Goal: Task Accomplishment & Management: Complete application form

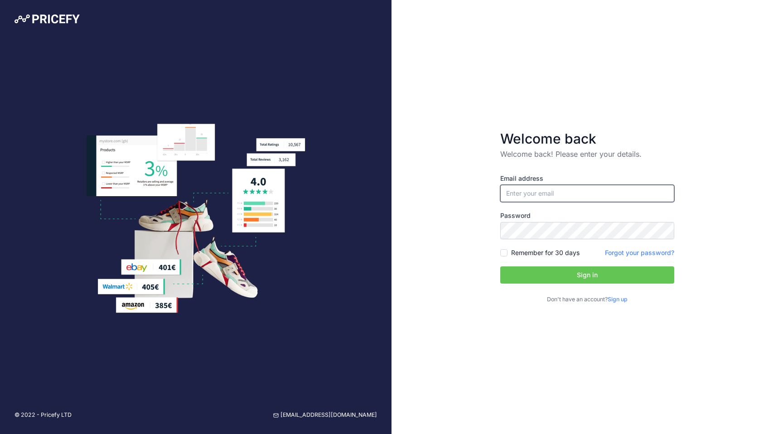
click at [536, 191] on input "email" at bounding box center [587, 193] width 174 height 17
type input "[EMAIL_ADDRESS][DOMAIN_NAME]"
click at [509, 252] on div "Remember for 30 days" at bounding box center [539, 252] width 79 height 9
click at [503, 255] on input "Remember for 30 days" at bounding box center [503, 252] width 7 height 7
checkbox input "true"
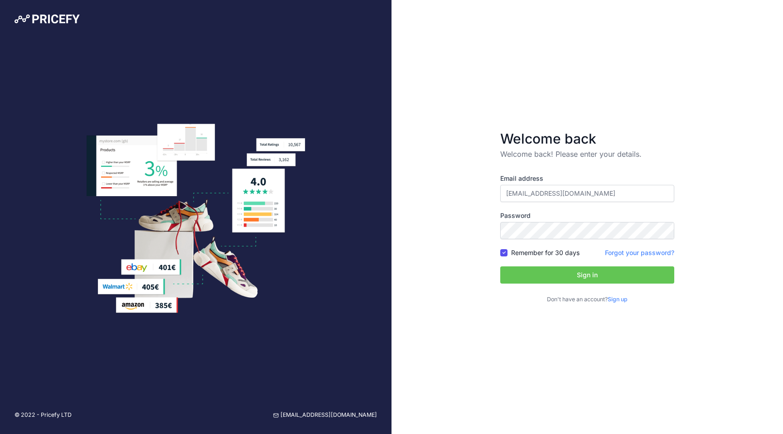
click at [508, 270] on button "Sign in" at bounding box center [587, 274] width 174 height 17
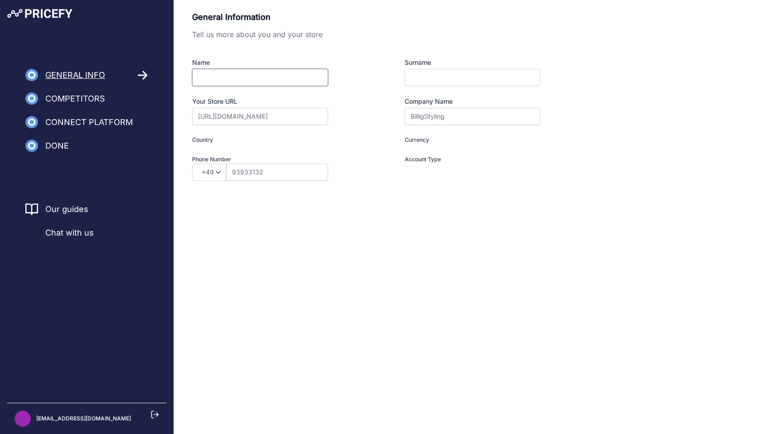
click at [306, 80] on input "Name" at bounding box center [260, 77] width 136 height 17
type input "Mads"
type input "T"
type input "Denmark"
type input "DKK"
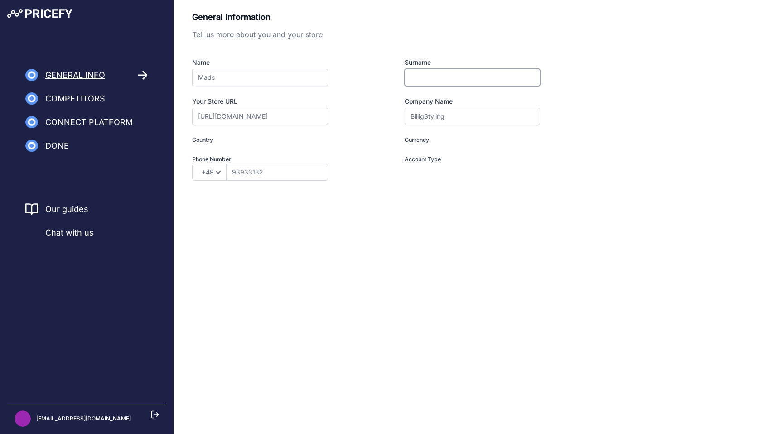
type input "I am a Merchant"
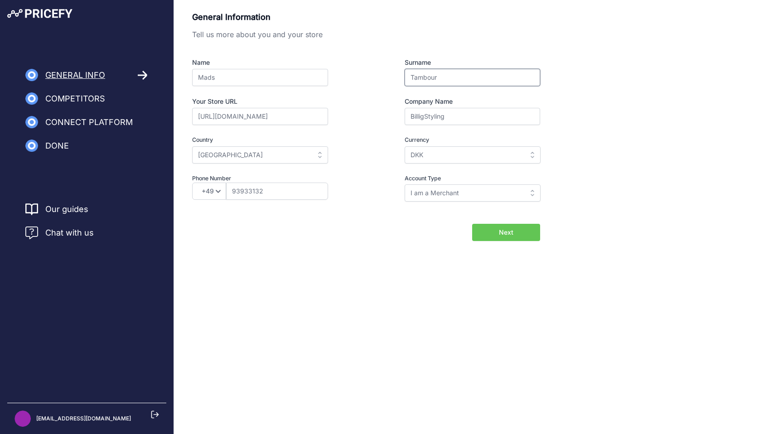
type input "Tambour"
click at [317, 122] on input "https://mads-271.myshopify.com" at bounding box center [260, 116] width 136 height 17
click at [302, 116] on input "https://mads-271.myshopify.com" at bounding box center [260, 116] width 136 height 17
click at [359, 121] on div "https://mads-271.myshopify.com" at bounding box center [276, 116] width 169 height 17
click at [449, 198] on input "I am a Merchant" at bounding box center [473, 192] width 136 height 17
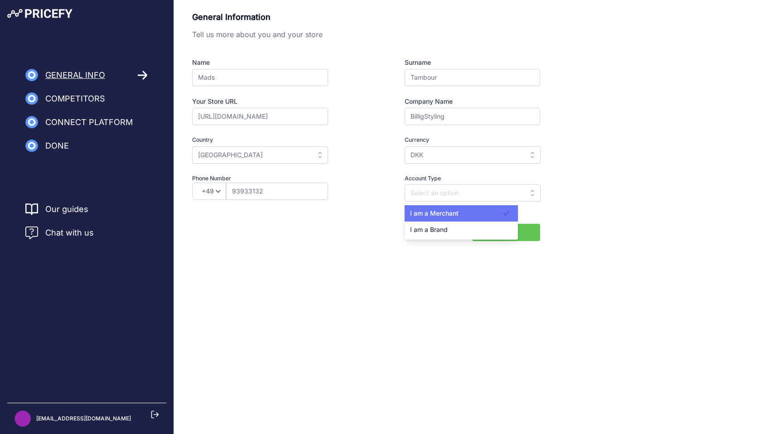
click at [450, 215] on span "I am a Merchant" at bounding box center [434, 213] width 48 height 8
type input "I am a Merchant"
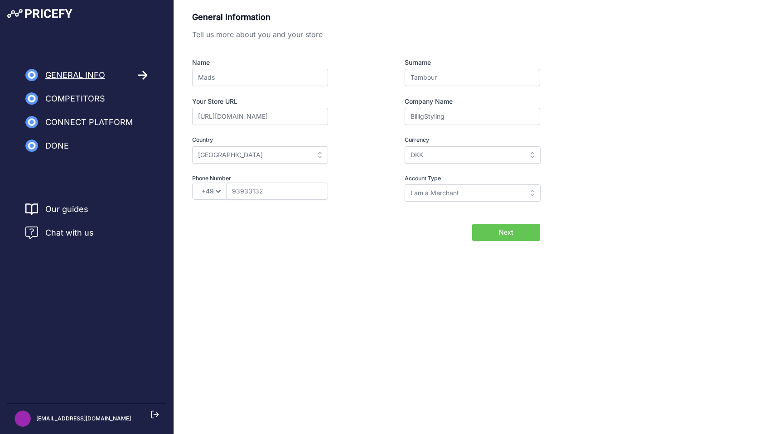
click at [487, 234] on button "Next" at bounding box center [506, 232] width 68 height 17
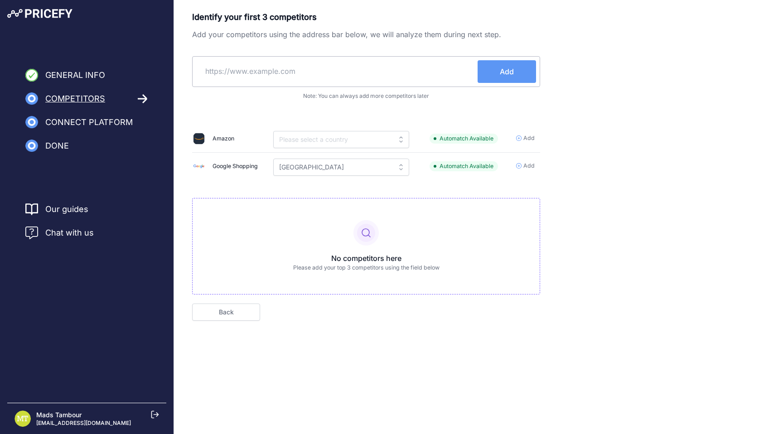
click at [356, 72] on input "text" at bounding box center [336, 71] width 281 height 22
click at [334, 70] on input "text" at bounding box center [336, 71] width 281 height 22
paste input "https://www.carcarefreaks.eu/"
type input "https://www.carcarefreaks.eu/"
click at [503, 72] on span "Add" at bounding box center [507, 71] width 14 height 11
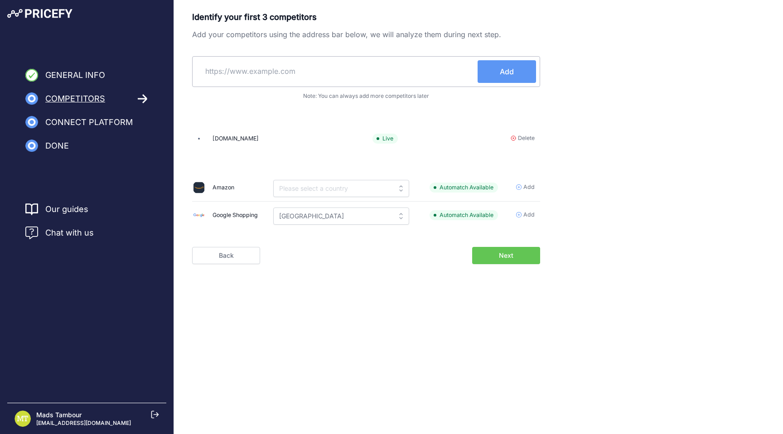
click at [512, 256] on span "Next" at bounding box center [506, 255] width 15 height 9
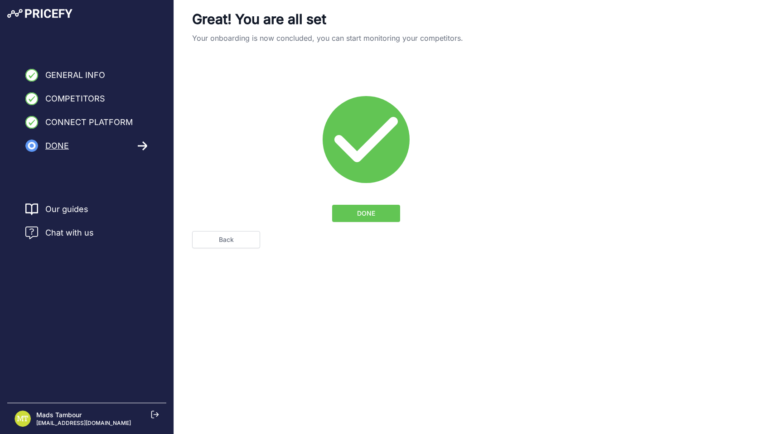
click at [385, 217] on button "DONE" at bounding box center [366, 213] width 68 height 17
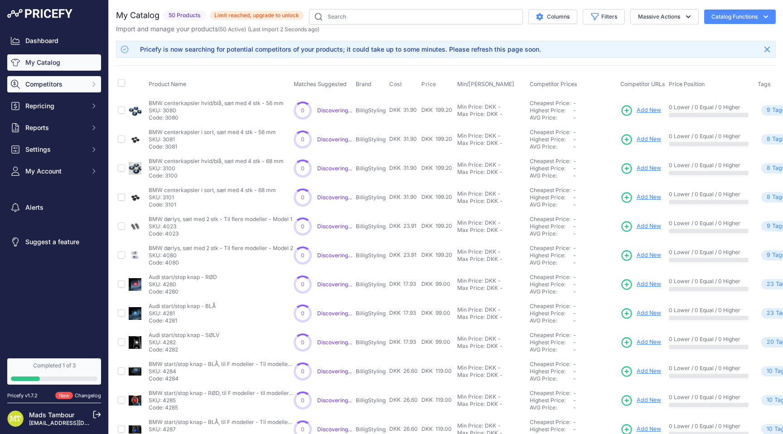
click at [52, 89] on button "Competitors" at bounding box center [54, 84] width 94 height 16
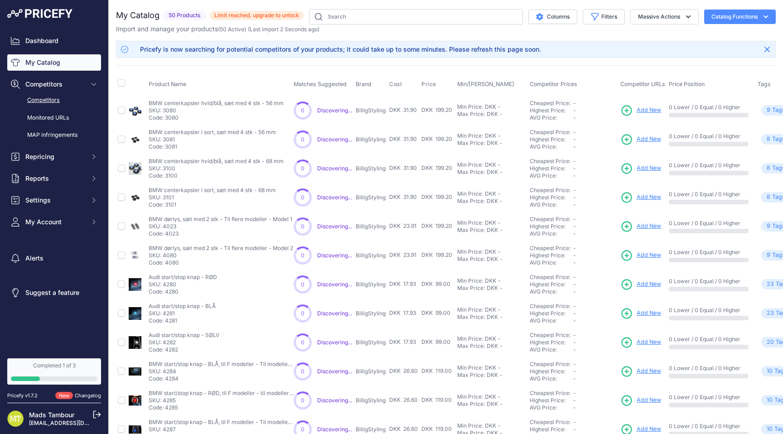
click at [53, 98] on link "Competitors" at bounding box center [54, 100] width 94 height 16
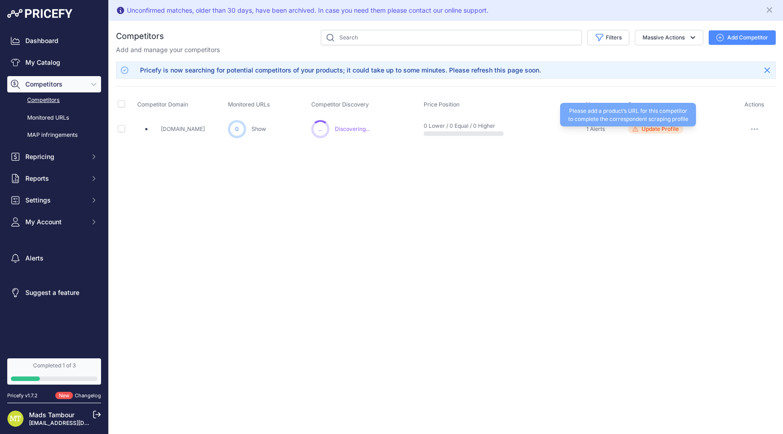
click at [650, 129] on span "Update Profile" at bounding box center [660, 129] width 37 height 7
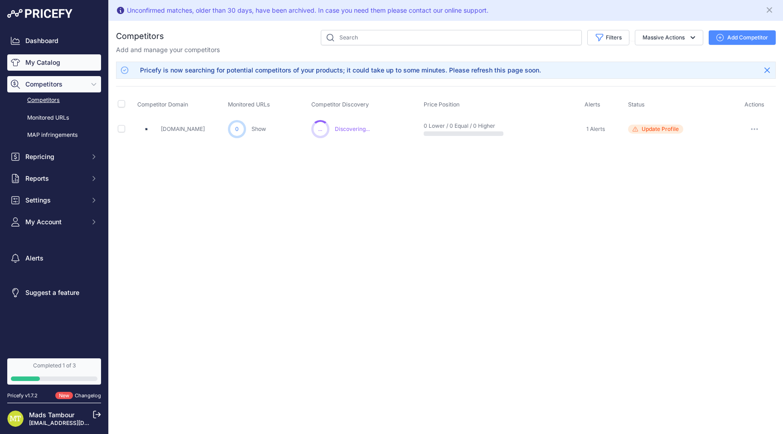
click at [58, 68] on link "My Catalog" at bounding box center [54, 62] width 94 height 16
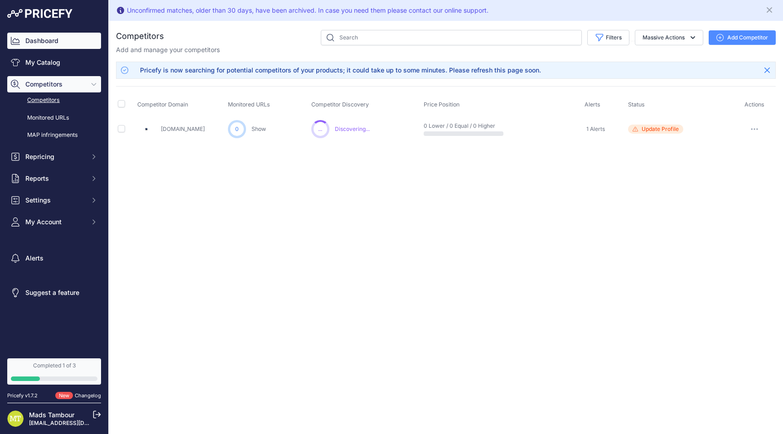
click at [55, 44] on link "Dashboard" at bounding box center [54, 41] width 94 height 16
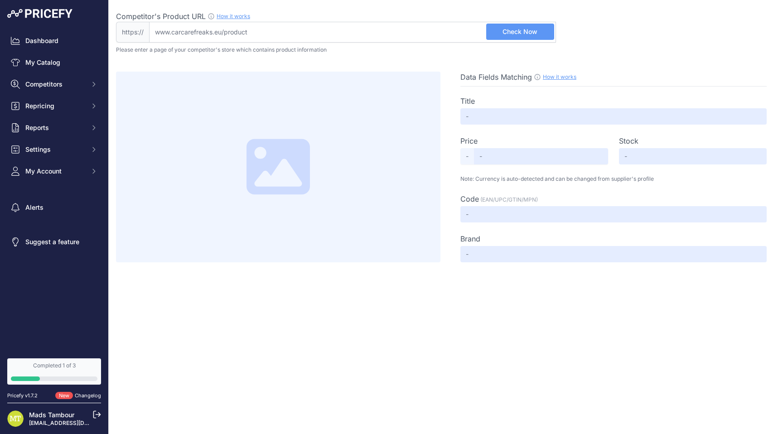
click at [259, 31] on input "Competitor's Product URL How it works In order to create your competitor's extr…" at bounding box center [352, 32] width 407 height 21
click at [252, 54] on div "Data Fields Matching How it works Use our Chrome APP to create a personalized s…" at bounding box center [446, 157] width 660 height 209
click at [251, 57] on div "Data Fields Matching How it works Use our Chrome APP to create a personalized s…" at bounding box center [446, 157] width 660 height 209
click at [504, 33] on span "Check Now" at bounding box center [520, 31] width 35 height 9
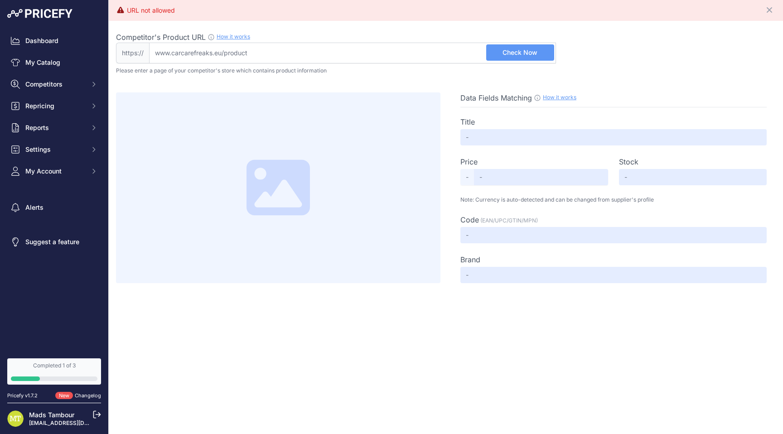
click at [293, 47] on input "Competitor's Product URL How it works In order to create your competitor's extr…" at bounding box center [352, 53] width 407 height 21
click at [288, 51] on input "Competitor's Product URL How it works In order to create your competitor's extr…" at bounding box center [352, 53] width 407 height 21
click at [339, 48] on input "Competitor's Product URL How it works In order to create your competitor's extr…" at bounding box center [352, 53] width 407 height 21
paste input "https://www.carcarefreaks.eu/collections/auto-glanz"
click at [530, 54] on span "Check Now" at bounding box center [520, 52] width 35 height 9
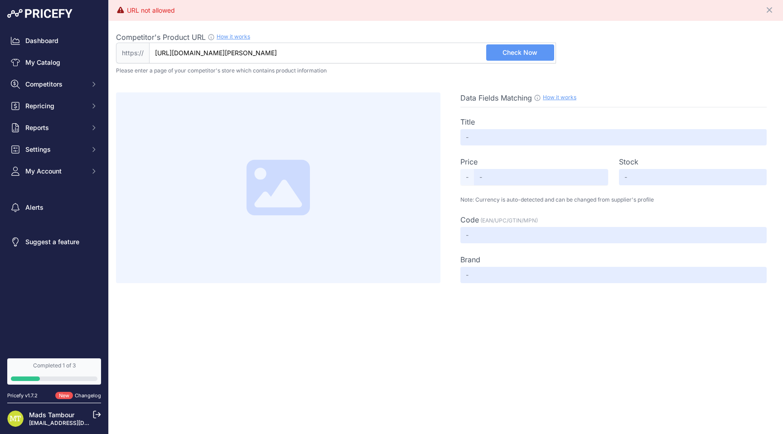
type input "www.carcarefreaks.eu/collections/auto-glanz"
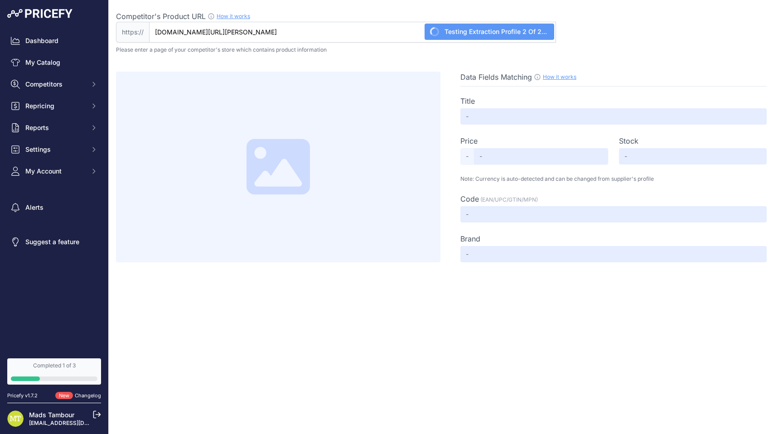
type input "AUTO GLANZ"
type input "Not Found"
type input "Not Available"
type input "Not Found"
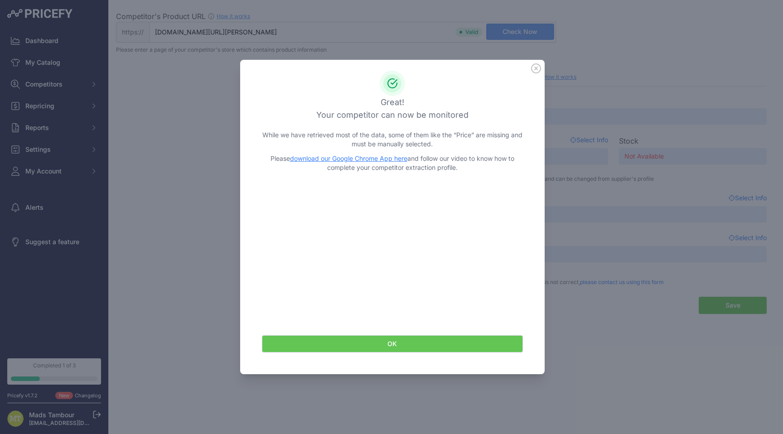
click at [386, 341] on button "OK" at bounding box center [392, 343] width 261 height 17
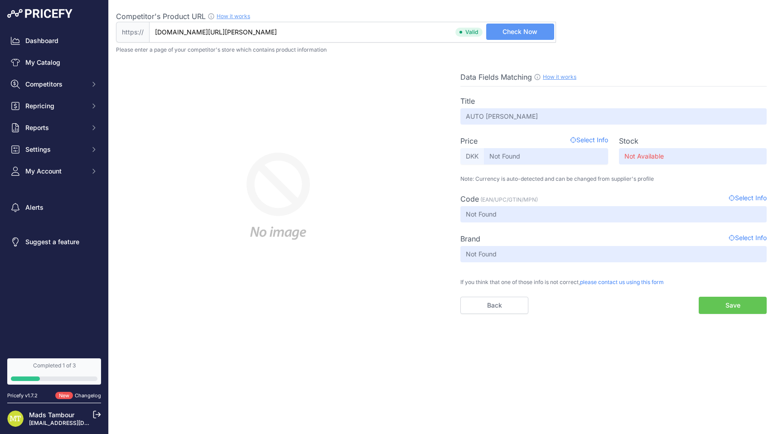
click at [703, 302] on button "Save" at bounding box center [733, 305] width 68 height 17
click at [716, 306] on button "Save" at bounding box center [733, 305] width 68 height 17
click at [44, 81] on span "Competitors" at bounding box center [54, 84] width 59 height 9
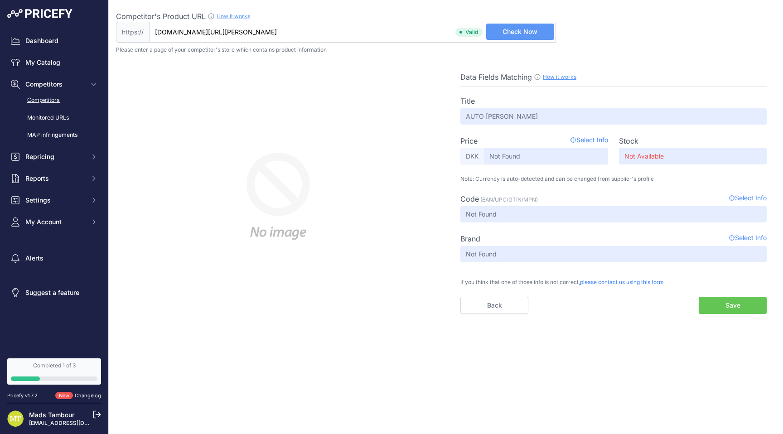
click at [45, 101] on link "Competitors" at bounding box center [54, 100] width 94 height 16
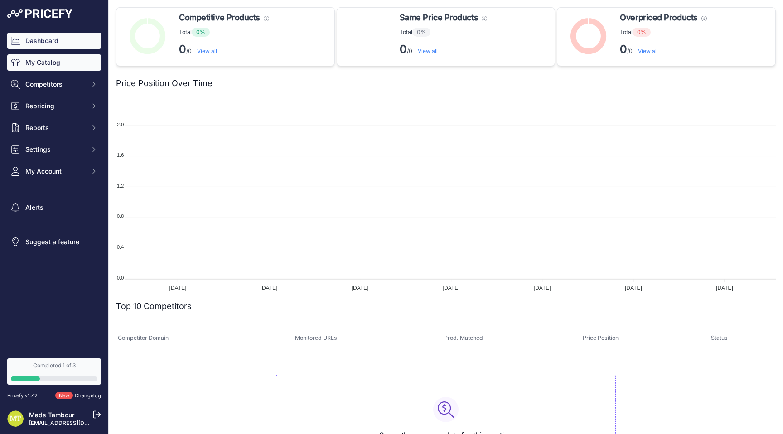
click at [68, 63] on link "My Catalog" at bounding box center [54, 62] width 94 height 16
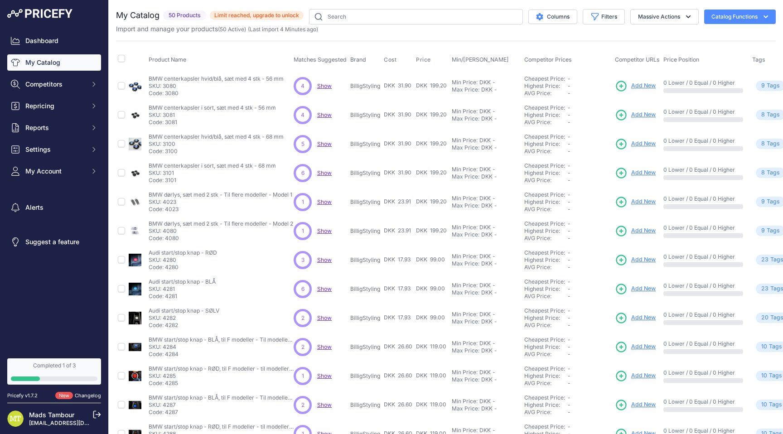
click at [241, 16] on span "Limit reached, upgrade to unlock" at bounding box center [257, 15] width 94 height 9
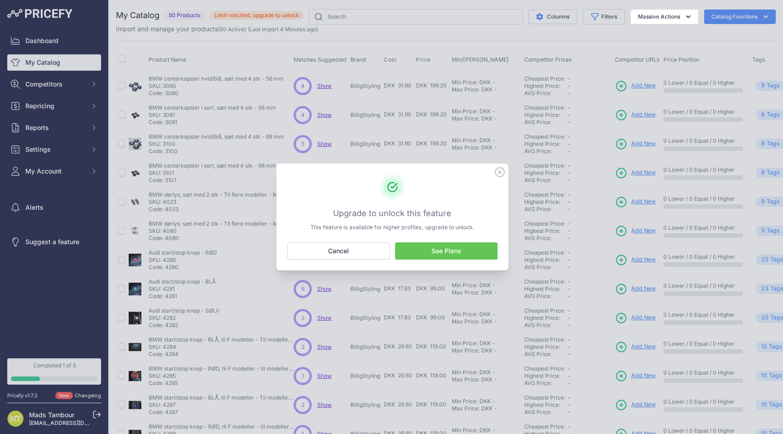
click at [412, 248] on link "See Plans" at bounding box center [446, 250] width 102 height 17
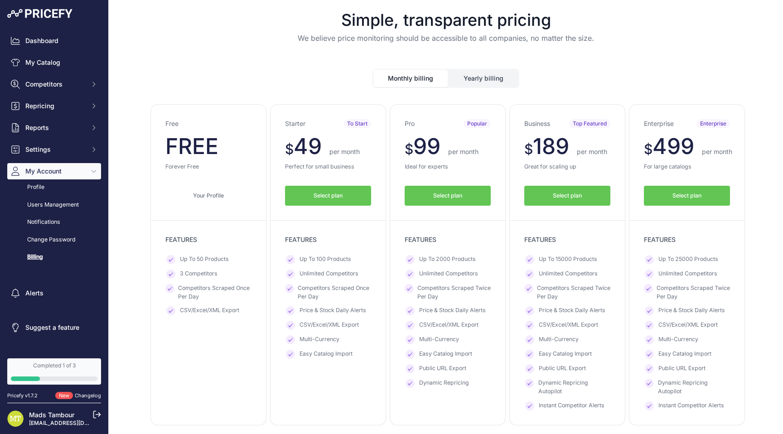
click at [412, 74] on button "Monthly billing" at bounding box center [410, 78] width 74 height 17
click at [61, 63] on link "My Catalog" at bounding box center [54, 62] width 94 height 16
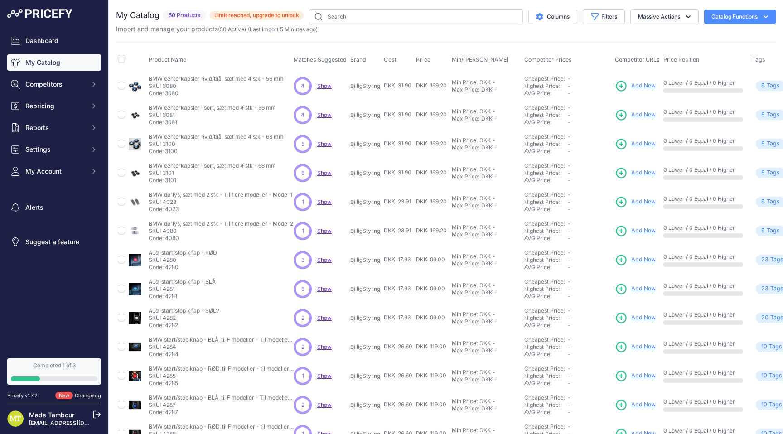
click at [323, 84] on span "Show" at bounding box center [324, 85] width 15 height 7
click at [369, 21] on input "text" at bounding box center [416, 16] width 214 height 15
type input "auto glanz"
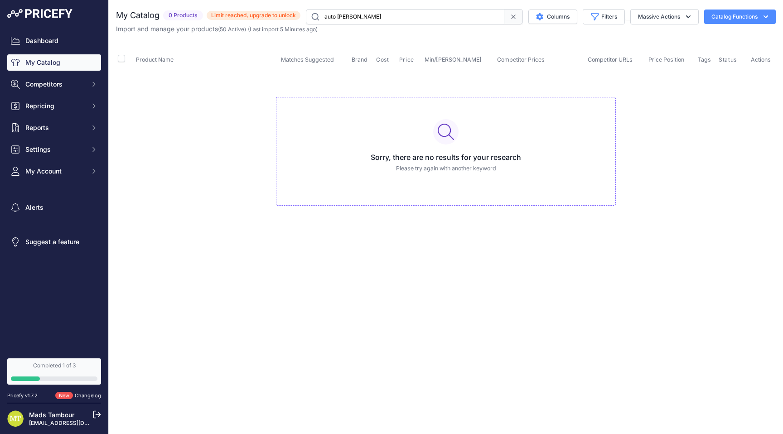
drag, startPoint x: 362, startPoint y: 17, endPoint x: 302, endPoint y: 15, distance: 59.8
click at [303, 17] on div "auto glanz Columns Filters Status All Status Only Enabled Only Disabled" at bounding box center [537, 16] width 475 height 15
click at [241, 66] on div "Product Name Matches Suggested Brand Cost" at bounding box center [446, 132] width 660 height 183
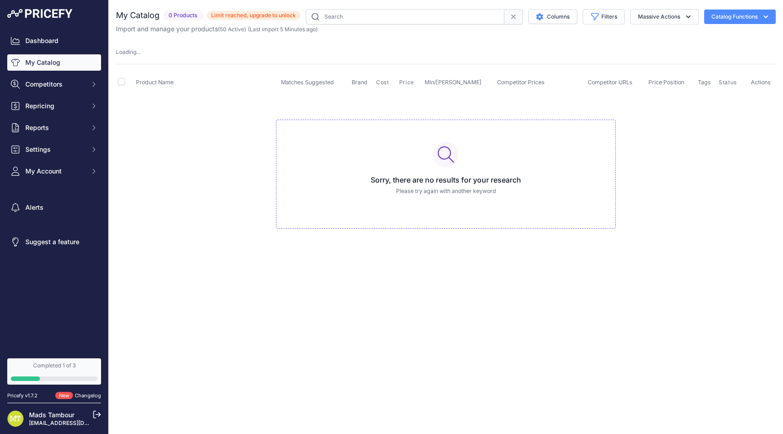
click at [510, 18] on icon at bounding box center [513, 16] width 7 height 7
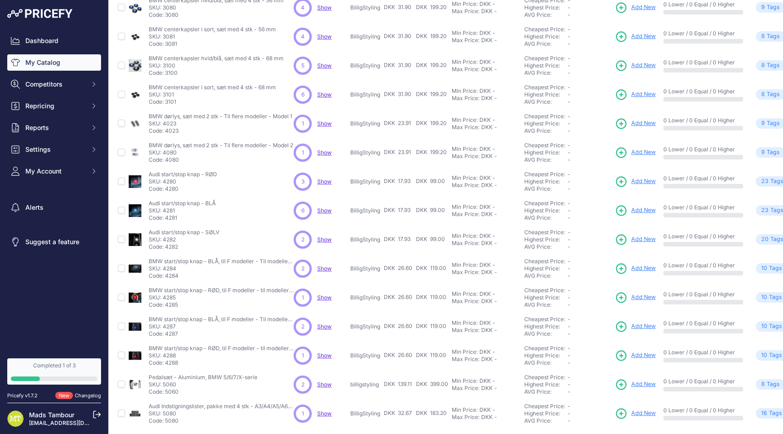
scroll to position [58, 0]
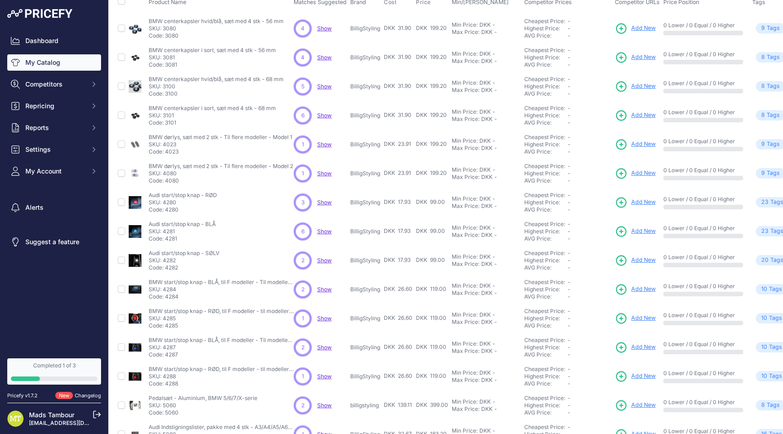
click at [322, 174] on span "Show" at bounding box center [324, 173] width 15 height 7
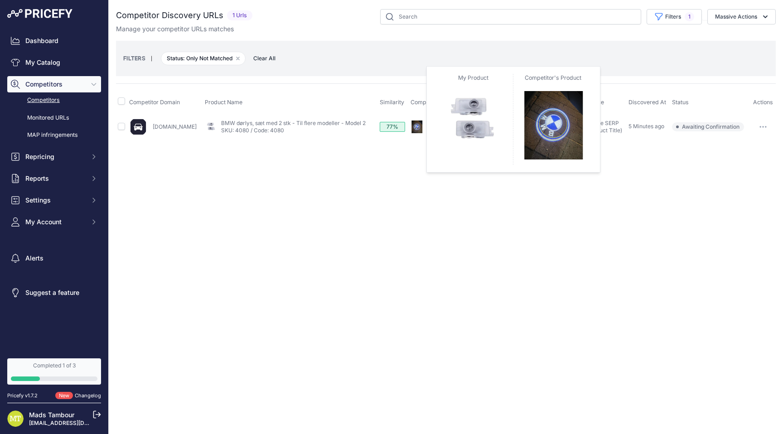
click at [411, 127] on img at bounding box center [417, 127] width 13 height 13
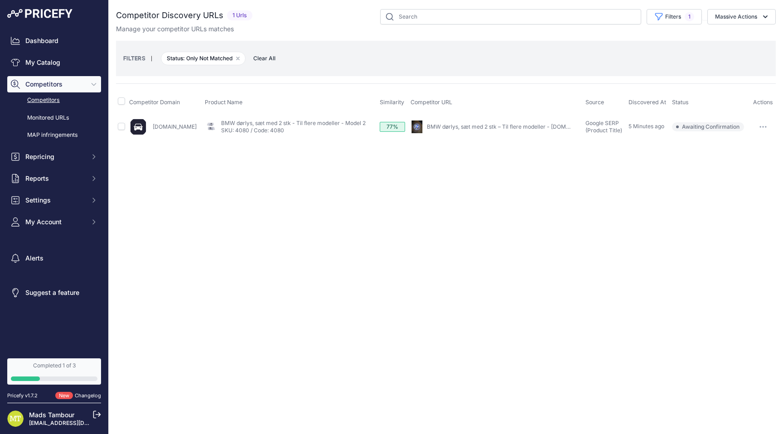
click at [163, 126] on link "Autopris.dk" at bounding box center [175, 126] width 44 height 7
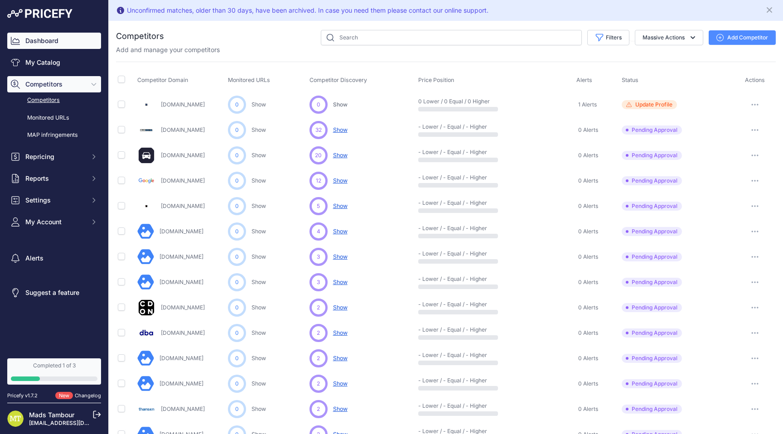
click at [49, 47] on link "Dashboard" at bounding box center [54, 41] width 94 height 16
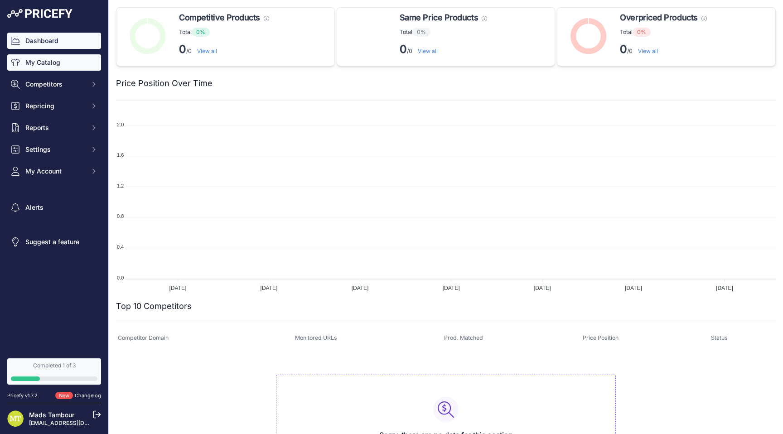
click at [56, 65] on link "My Catalog" at bounding box center [54, 62] width 94 height 16
